Goal: Transaction & Acquisition: Purchase product/service

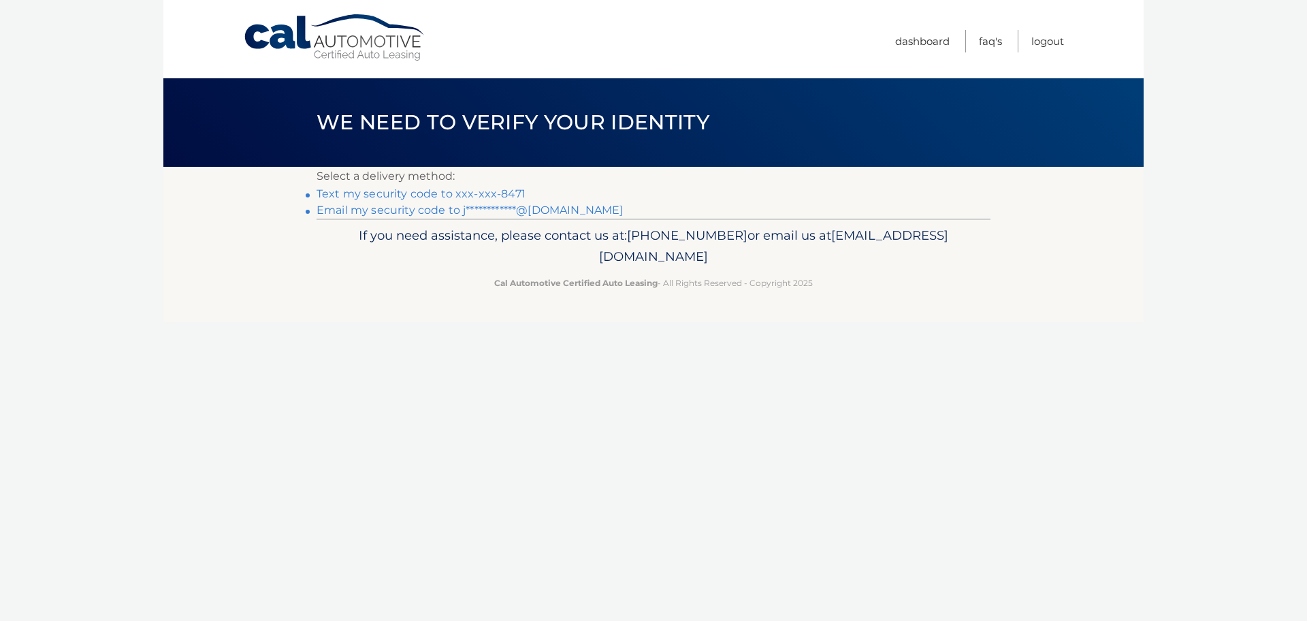
click at [436, 189] on link "Text my security code to xxx-xxx-8471" at bounding box center [421, 193] width 209 height 13
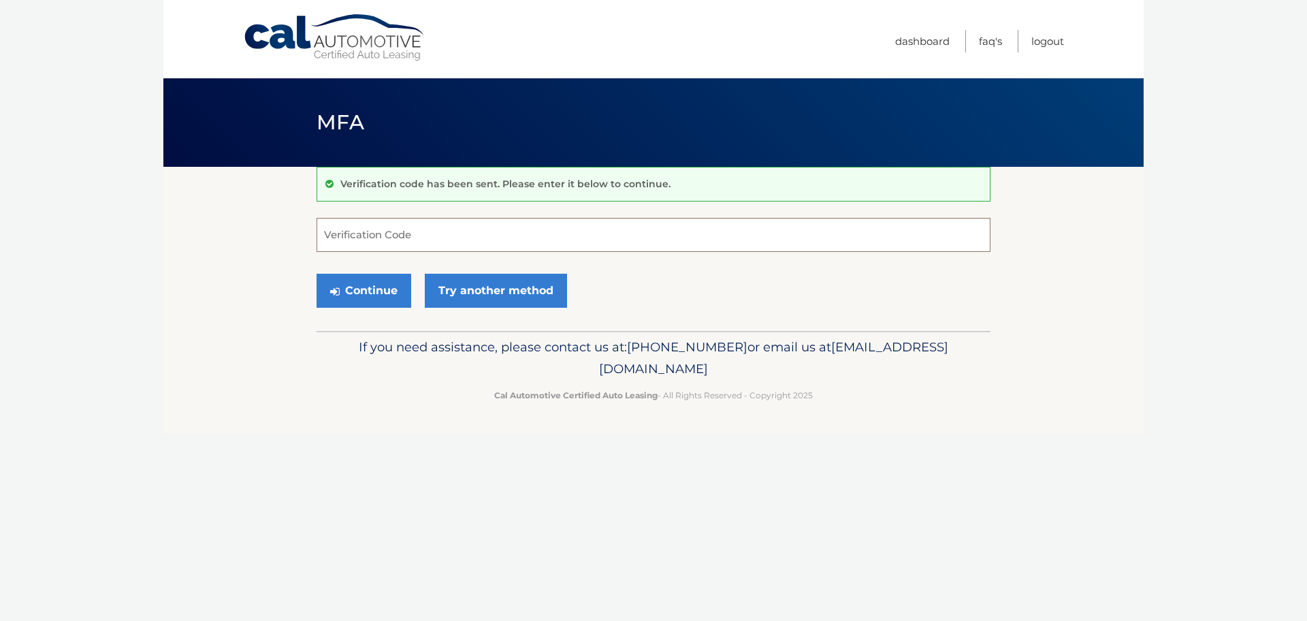
click at [420, 223] on input "Verification Code" at bounding box center [654, 235] width 674 height 34
type input "572443"
click at [317, 274] on button "Continue" at bounding box center [364, 291] width 95 height 34
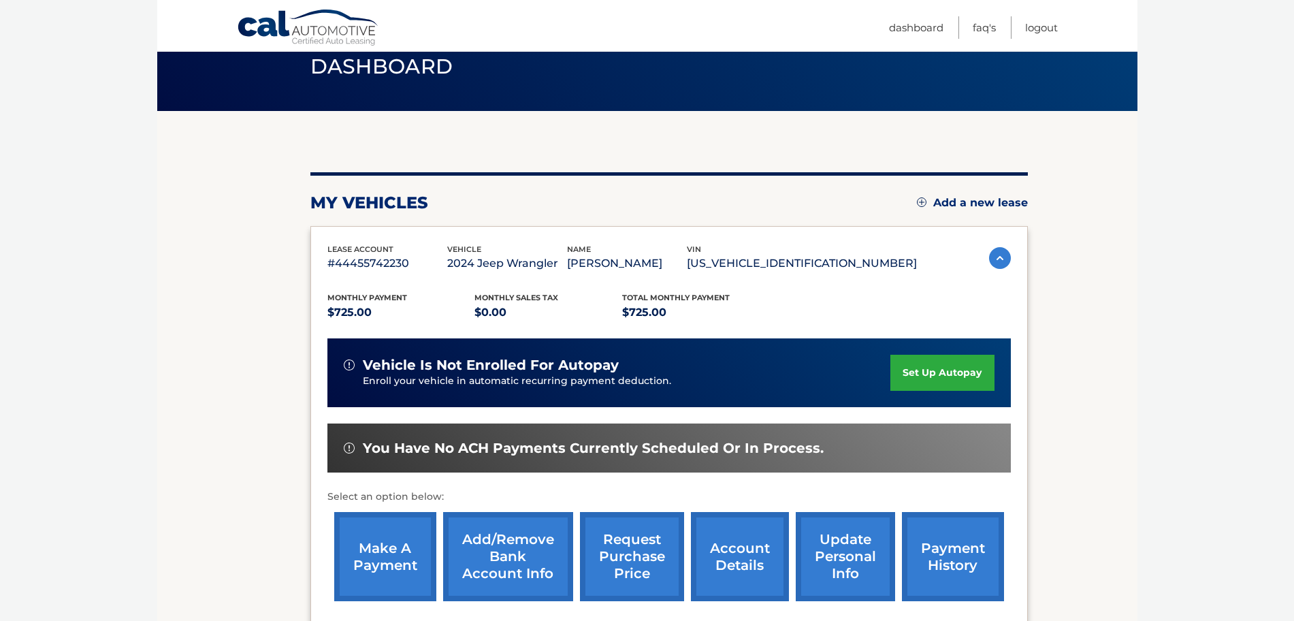
scroll to position [85, 0]
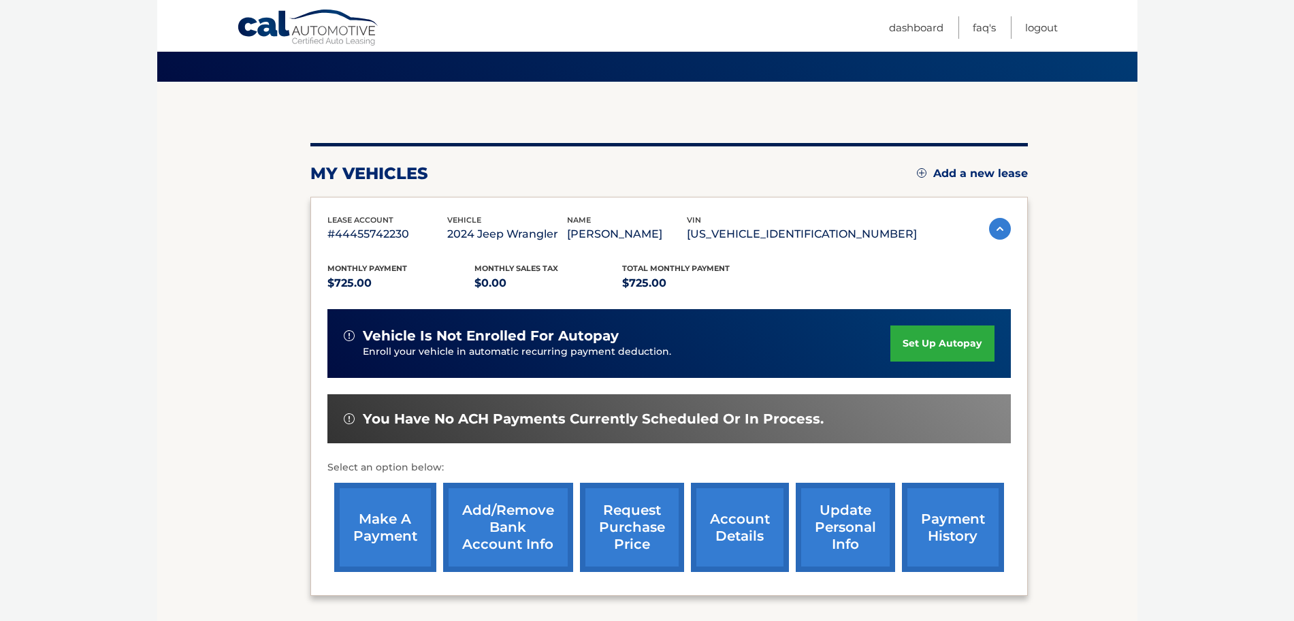
click at [388, 506] on link "make a payment" at bounding box center [385, 527] width 102 height 89
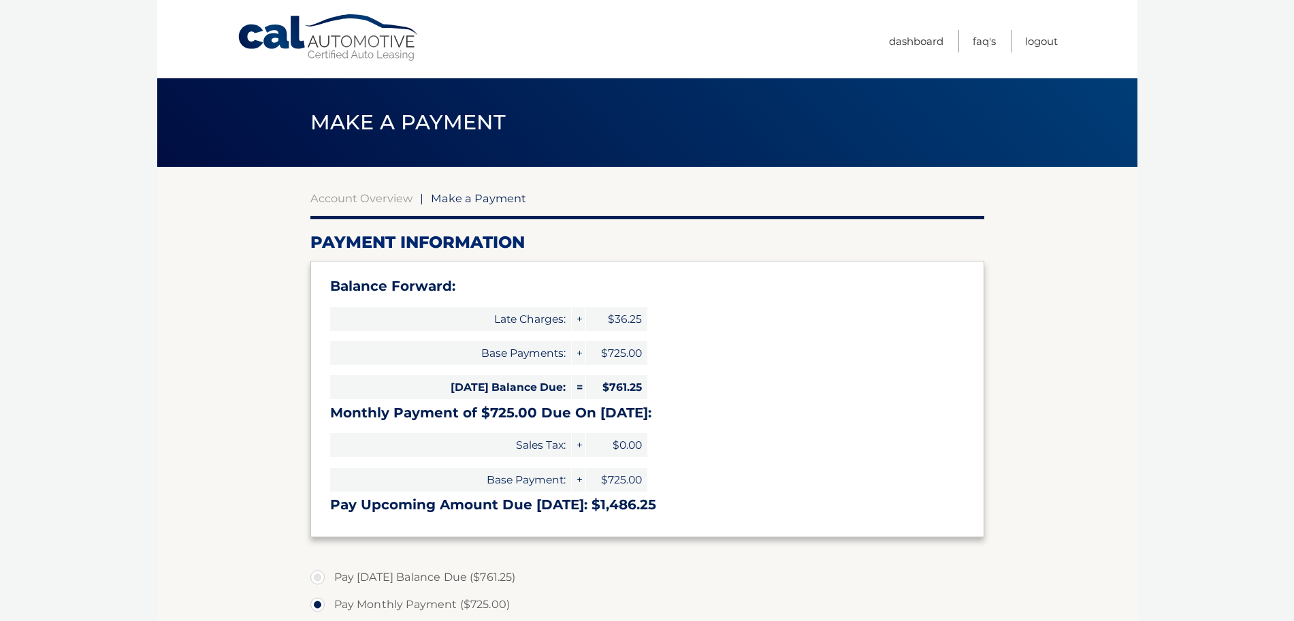
select select "ZThmNWU0NzctZjU4My00ZTdjLWFhMGMtYzE1YTg0YjQwZmVi"
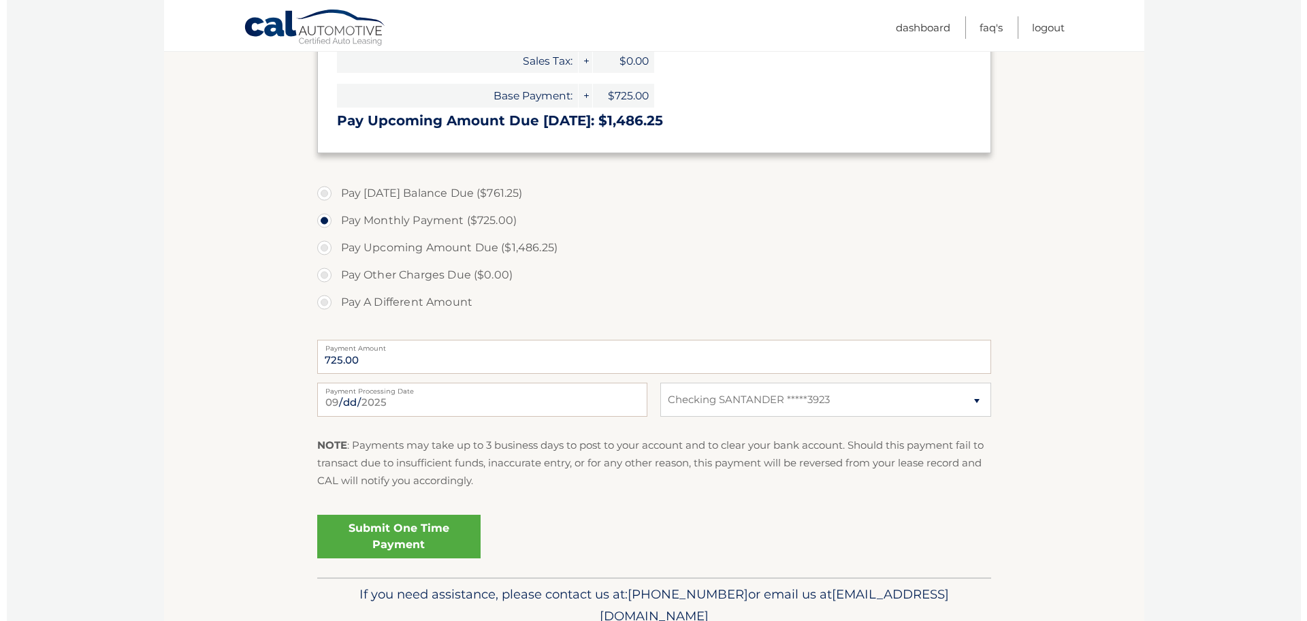
scroll to position [425, 0]
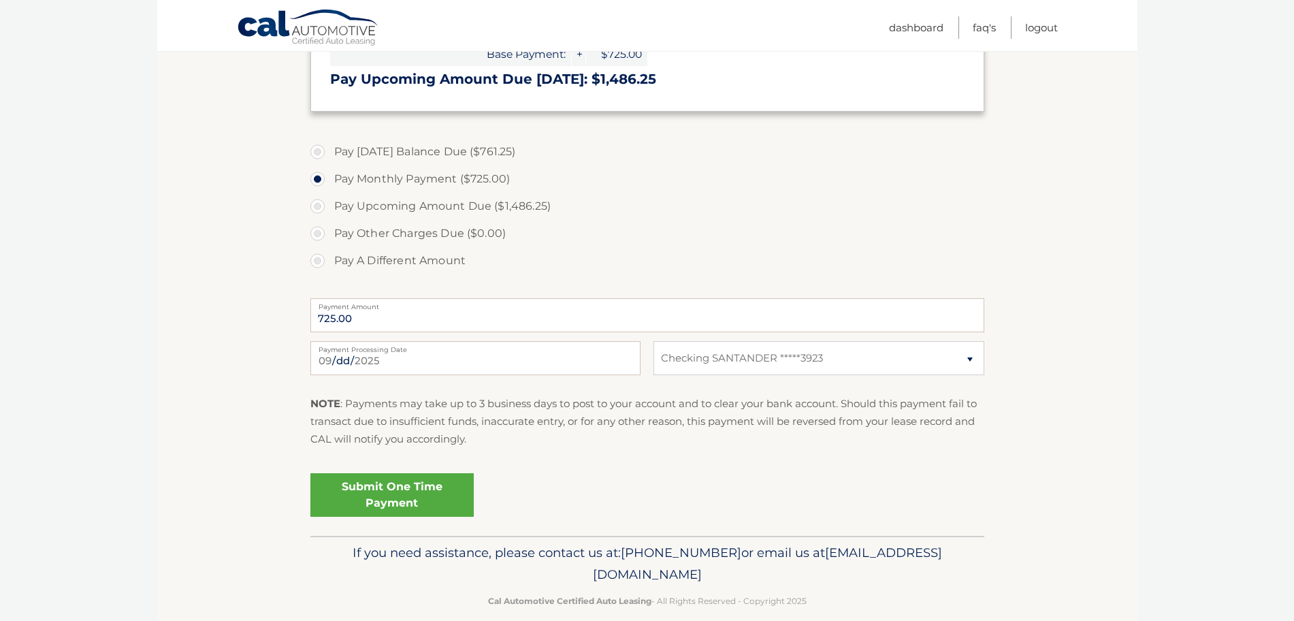
click at [457, 480] on link "Submit One Time Payment" at bounding box center [391, 495] width 163 height 44
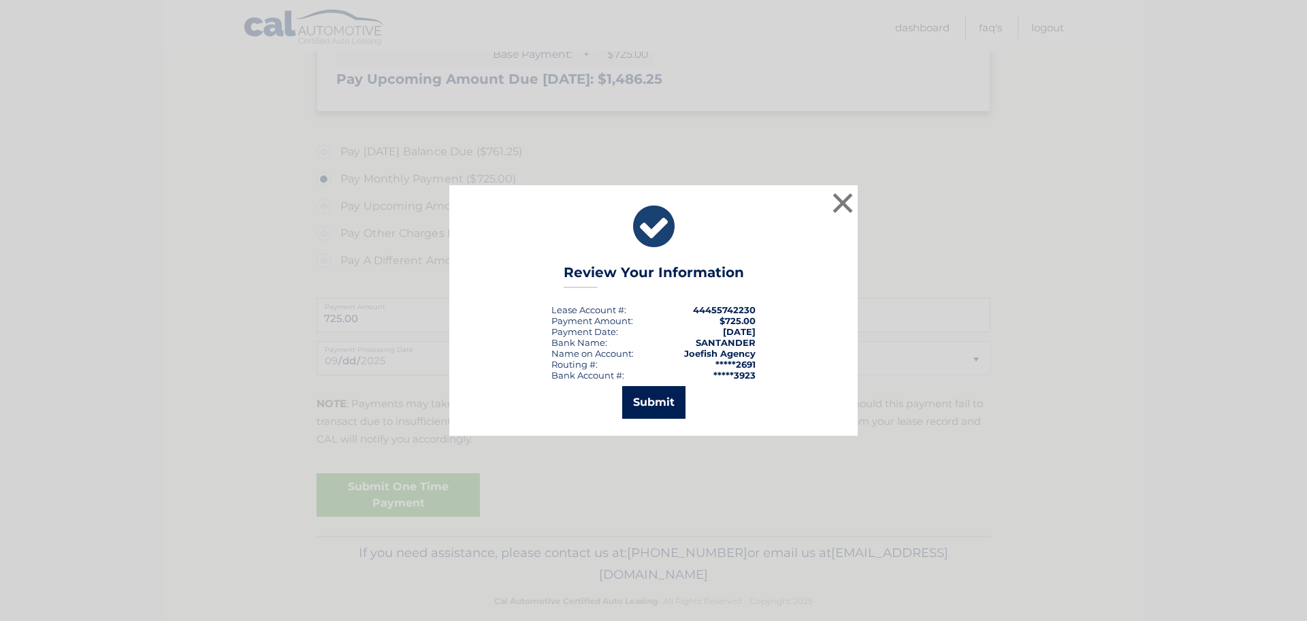
click at [683, 398] on button "Submit" at bounding box center [653, 402] width 63 height 33
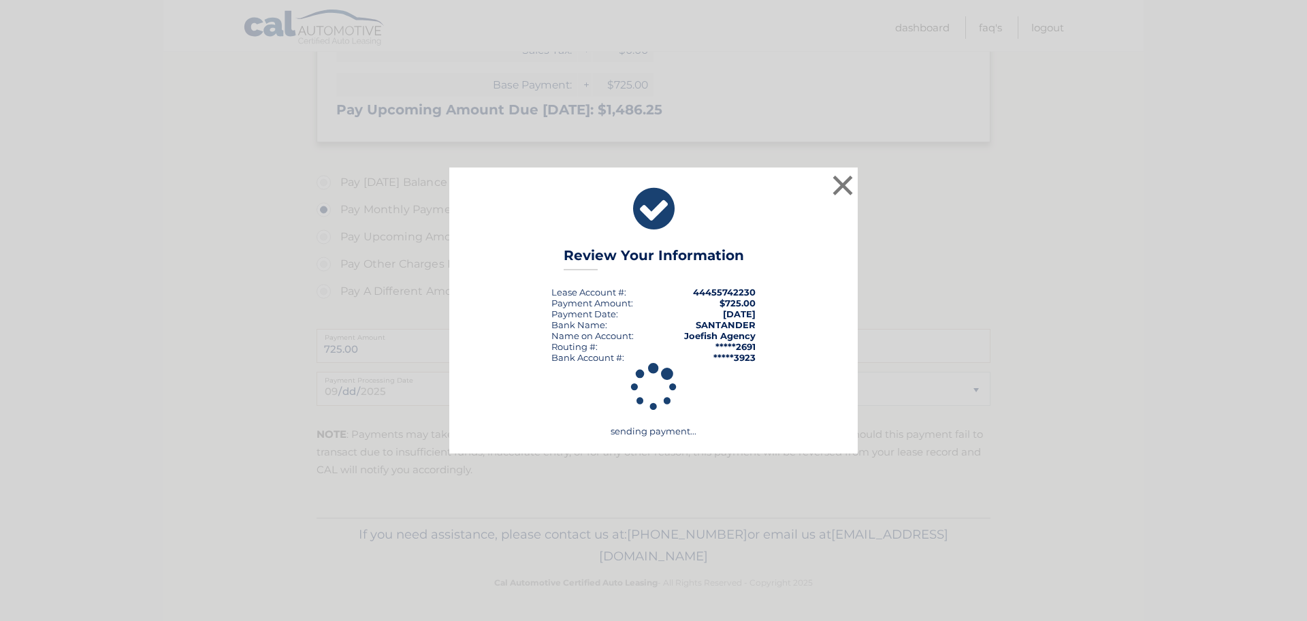
scroll to position [395, 0]
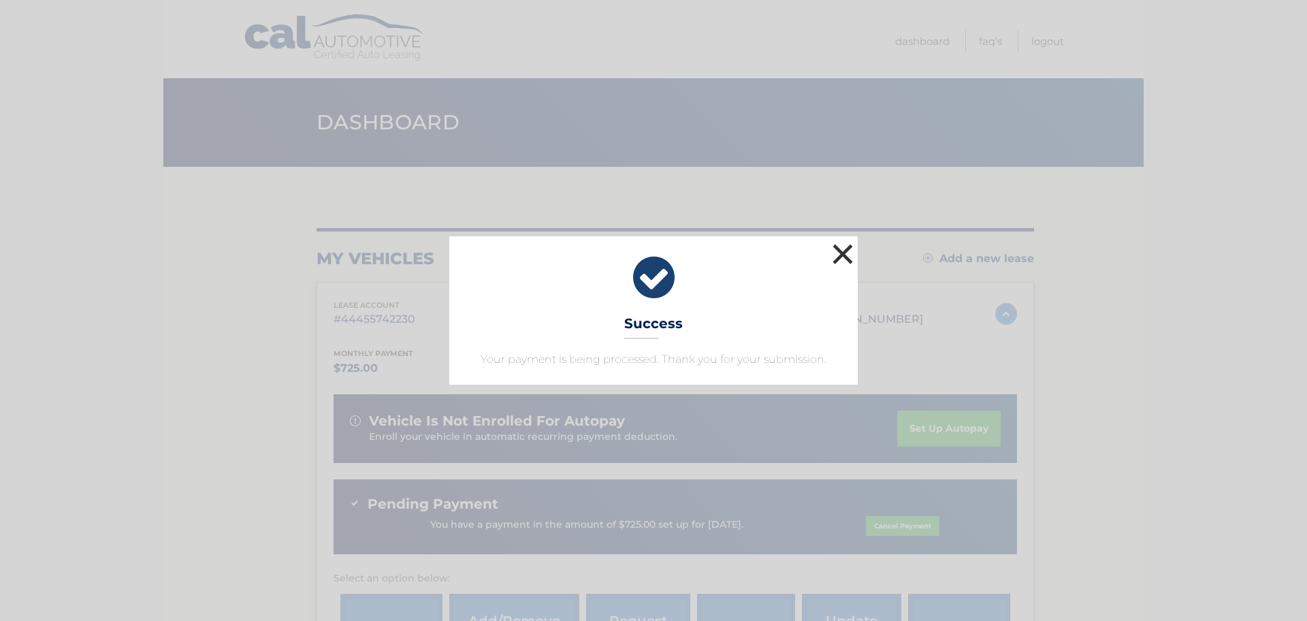
click at [844, 254] on button "×" at bounding box center [842, 253] width 27 height 27
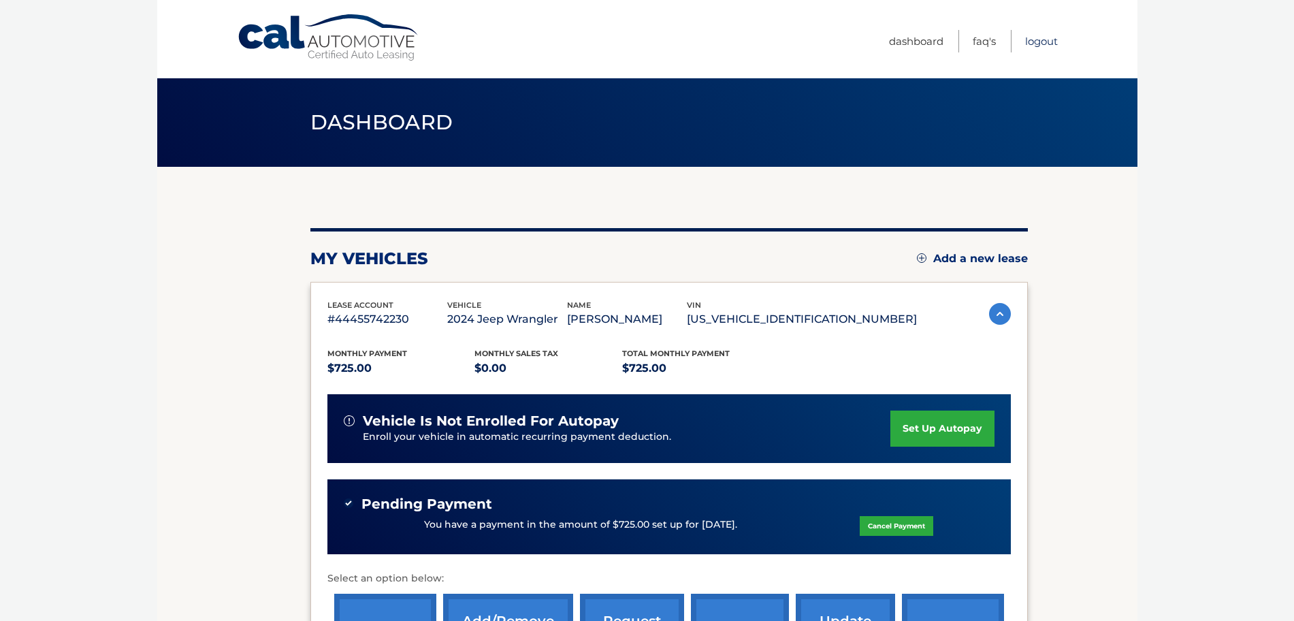
click at [1038, 44] on link "Logout" at bounding box center [1041, 41] width 33 height 22
